Goal: Task Accomplishment & Management: Manage account settings

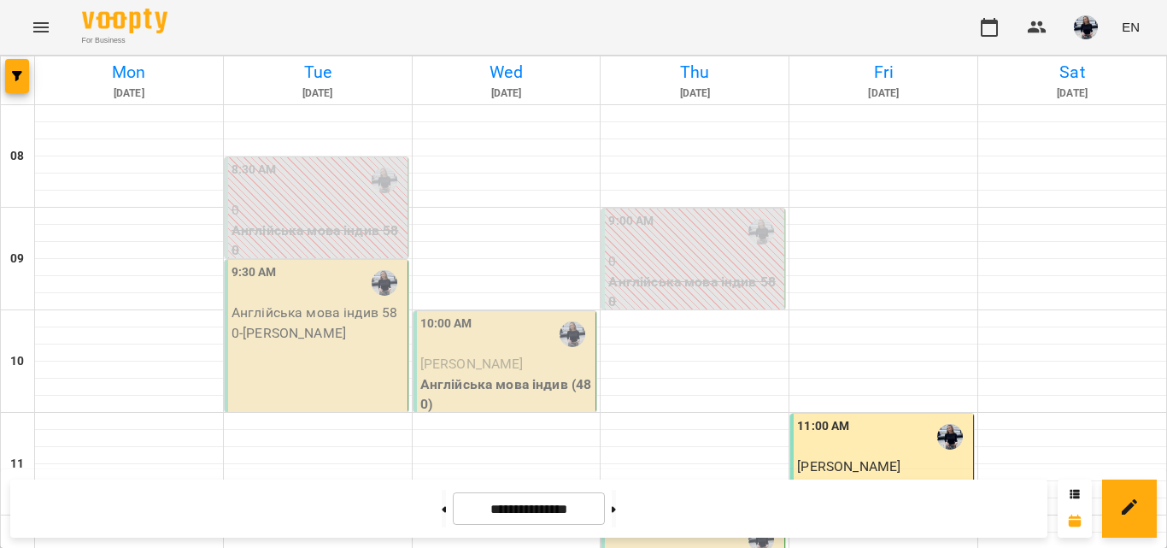
scroll to position [1058, 0]
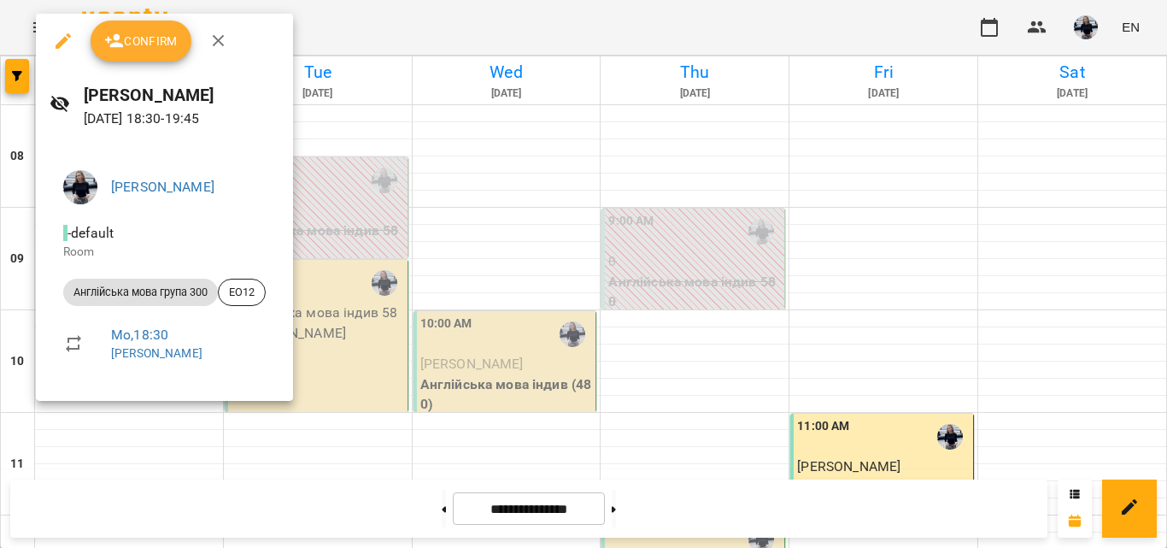
click at [158, 45] on span "Confirm" at bounding box center [140, 41] width 73 height 21
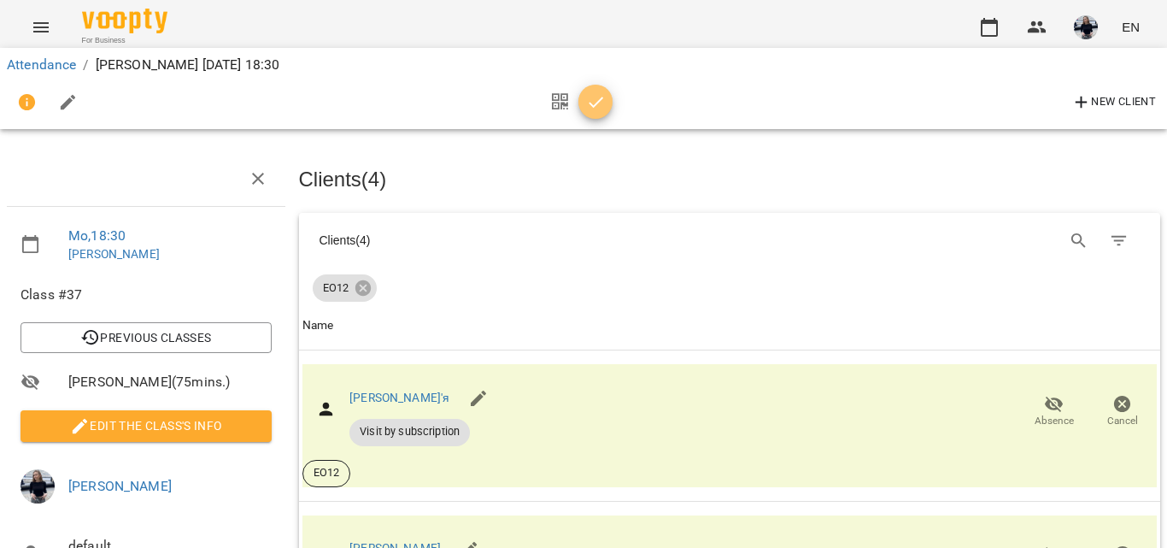
click at [586, 101] on icon "button" at bounding box center [596, 102] width 21 height 21
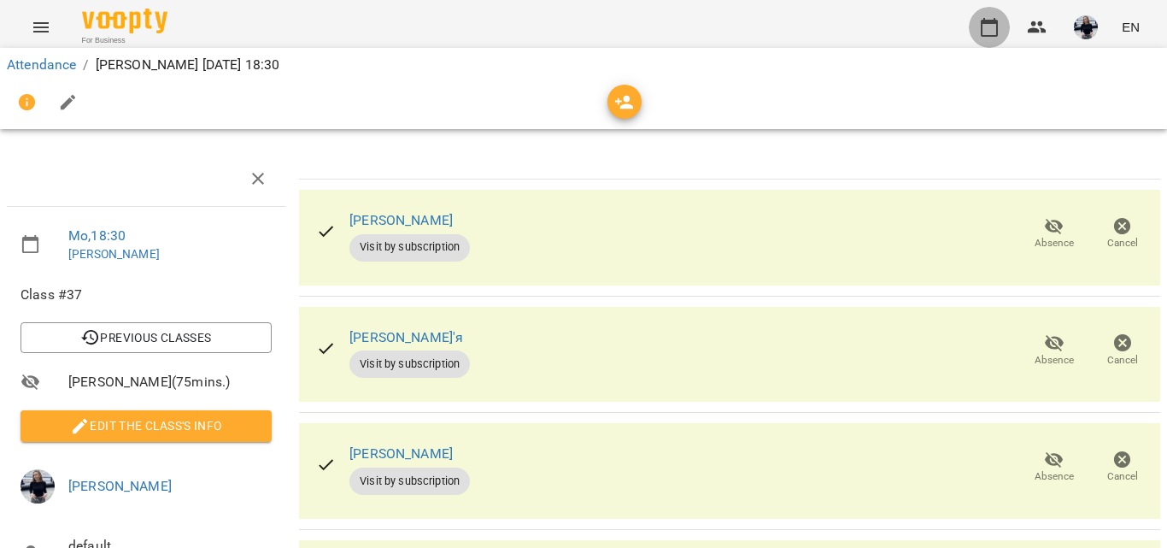
click at [989, 38] on button "button" at bounding box center [989, 27] width 41 height 41
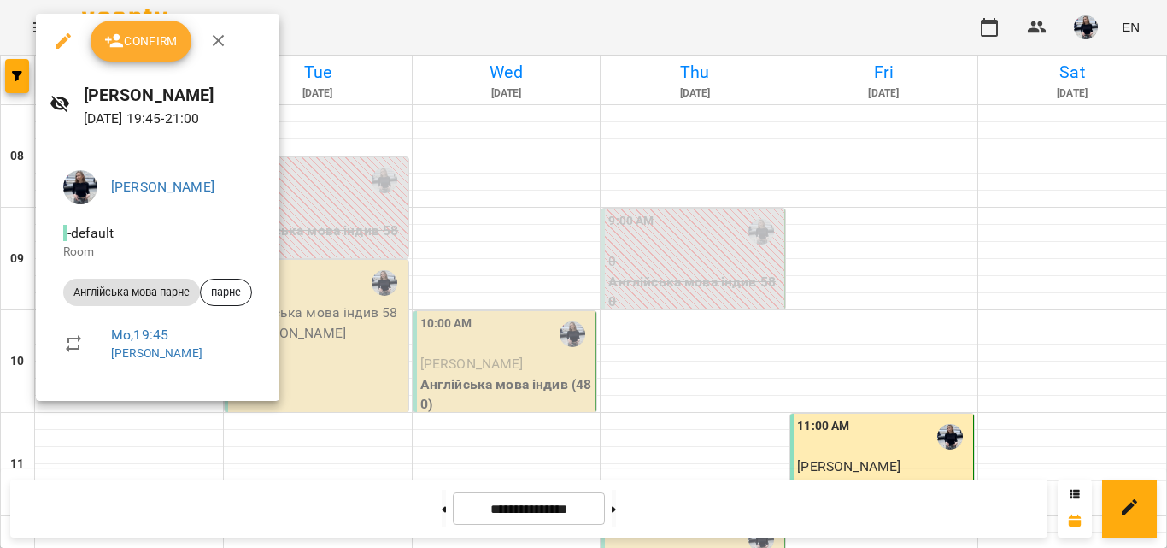
click at [412, 388] on div at bounding box center [583, 274] width 1167 height 548
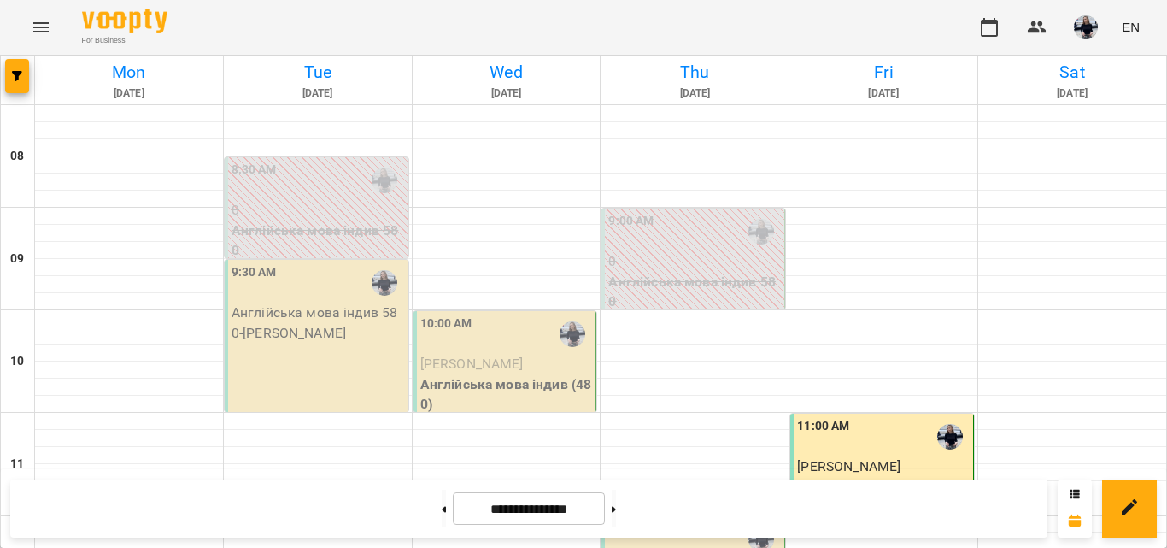
scroll to position [859, 0]
